Goal: Information Seeking & Learning: Learn about a topic

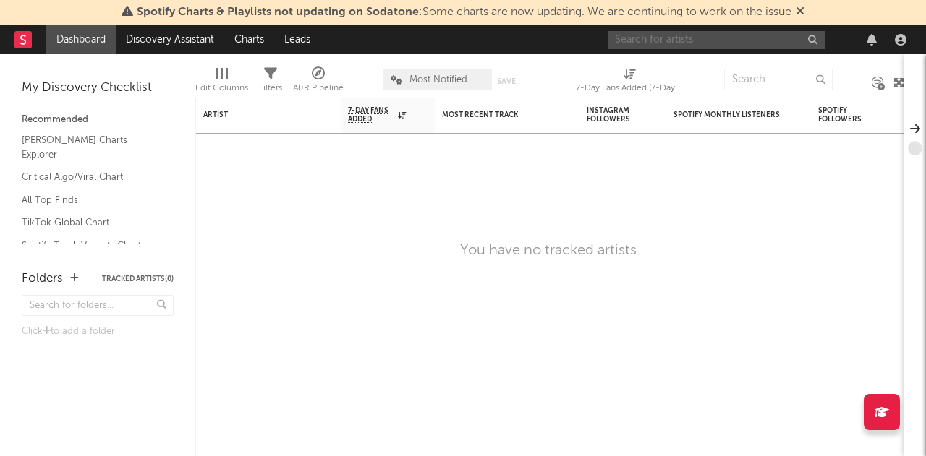
click at [667, 39] on input "text" at bounding box center [716, 40] width 217 height 18
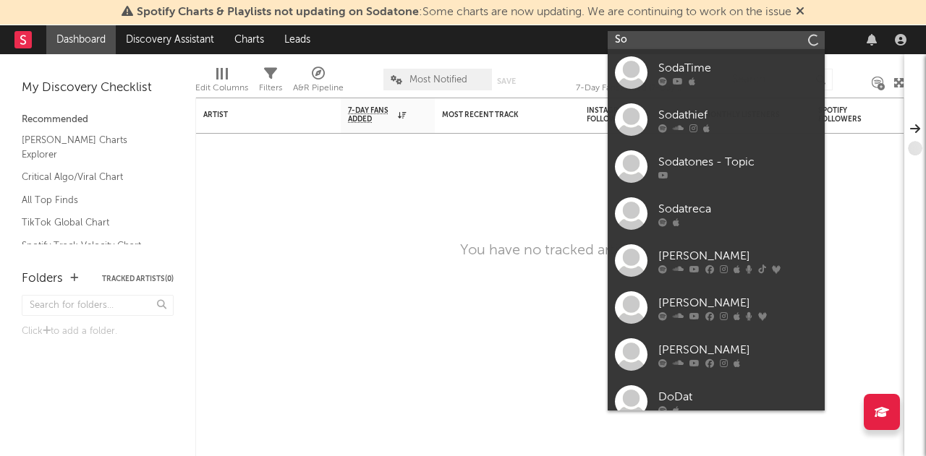
type input "S"
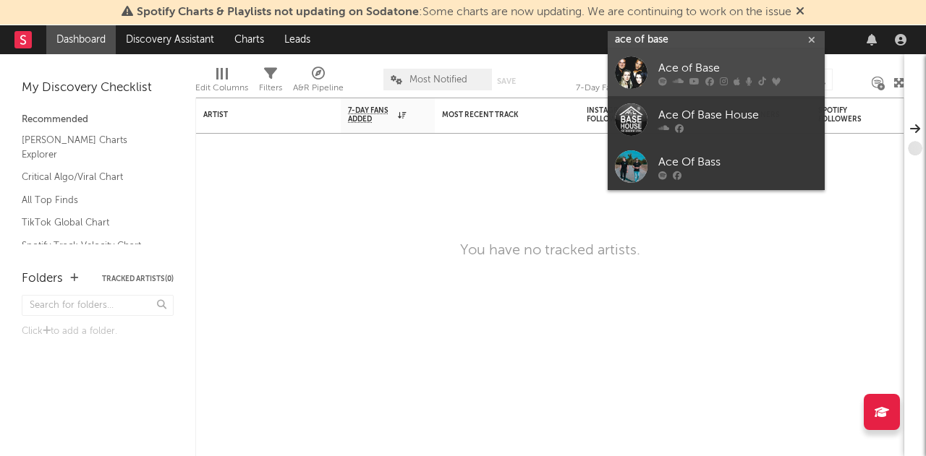
type input "ace of base"
click at [638, 69] on div at bounding box center [631, 72] width 33 height 33
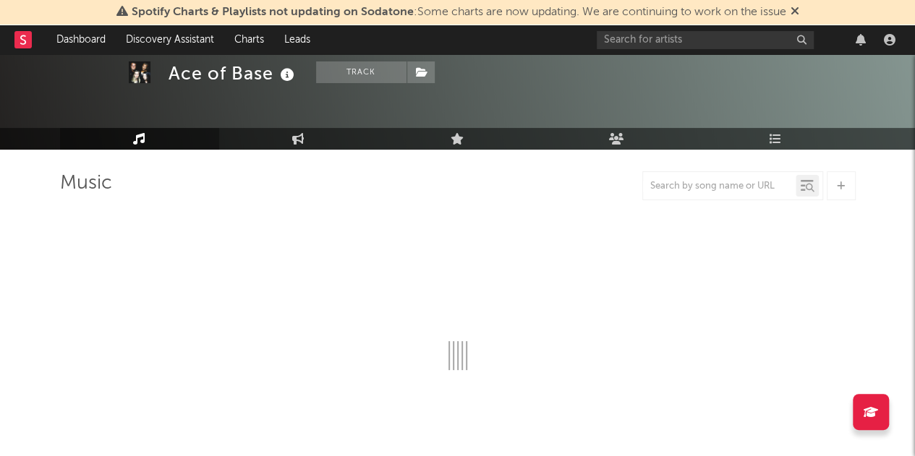
scroll to position [129, 0]
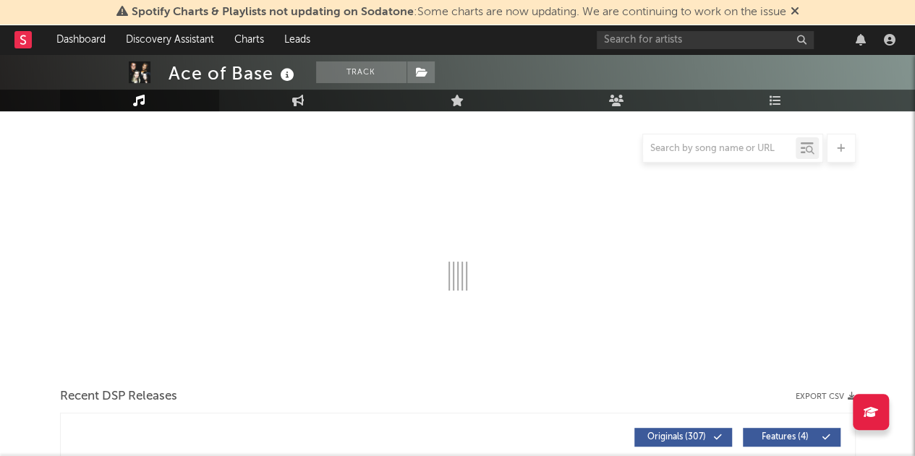
select select "6m"
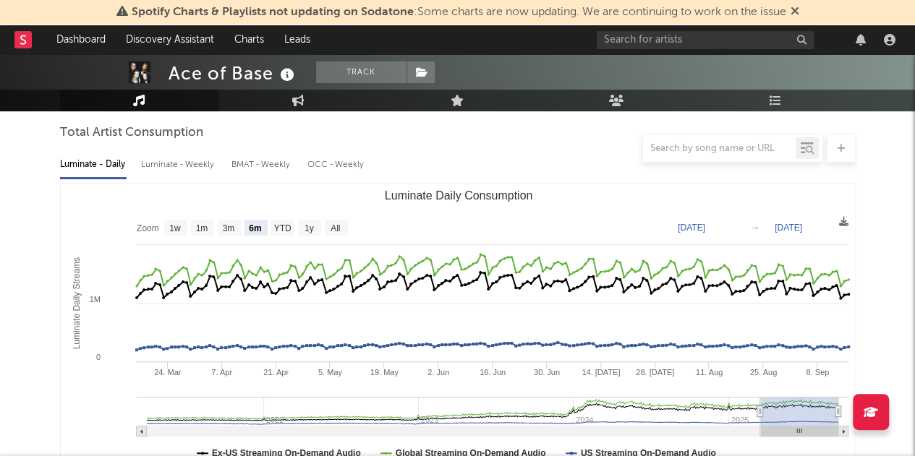
type input "[DATE]"
click at [600, 401] on g "Luminate Daily Consumption" at bounding box center [493, 417] width 712 height 40
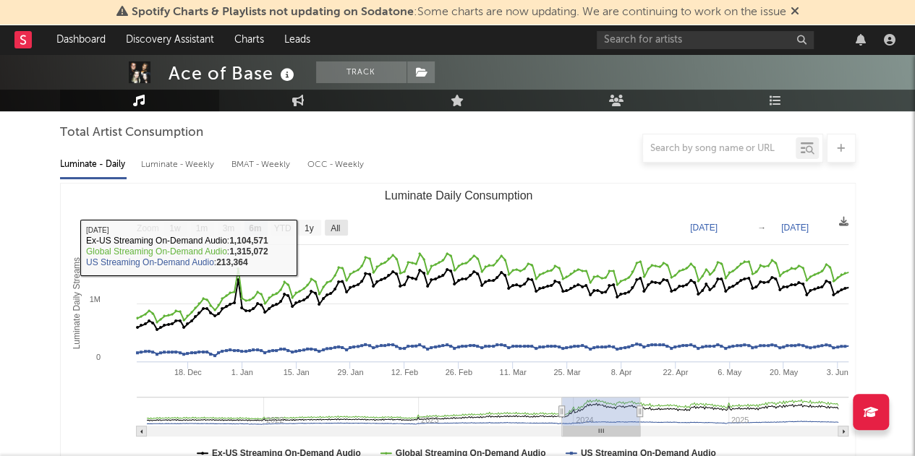
click at [336, 226] on text "All" at bounding box center [335, 228] width 9 height 10
select select "All"
type input "[DATE]"
